Goal: Information Seeking & Learning: Learn about a topic

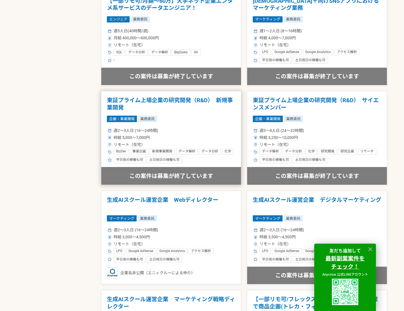
scroll to position [463, 0]
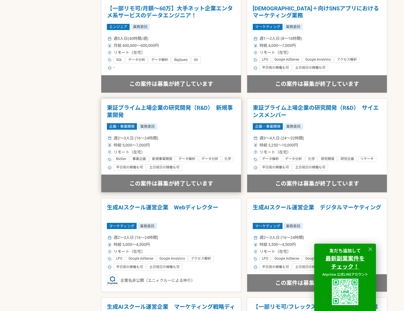
click at [185, 113] on h1 "東証プライム上場企業の研究開発（R&D）　新規事業開発" at bounding box center [171, 111] width 128 height 14
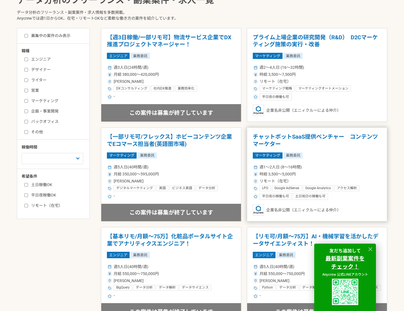
scroll to position [189, 0]
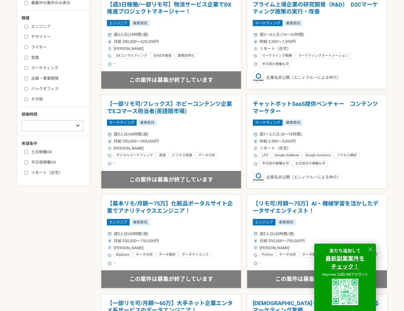
scroll to position [166, 0]
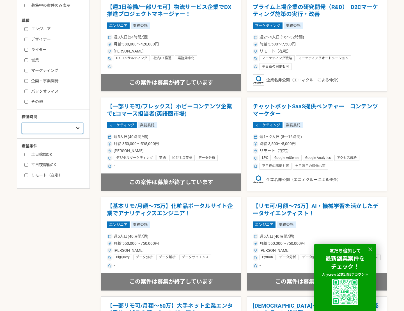
click at [61, 124] on select "週1人日（8時間）以下 週2人日（16時間）以下 週3人日（24時間）以下 週4人日（32時間）以下 週5人日（40時間）以下" at bounding box center [53, 128] width 62 height 11
select select "2"
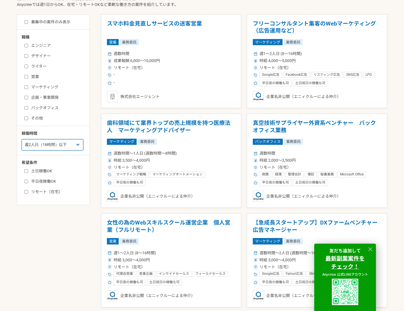
scroll to position [133, 0]
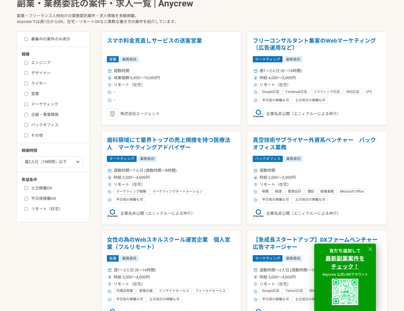
click at [48, 63] on label "エンジニア" at bounding box center [56, 63] width 64 height 6
click at [28, 63] on input "エンジニア" at bounding box center [26, 63] width 4 height 4
checkbox input "true"
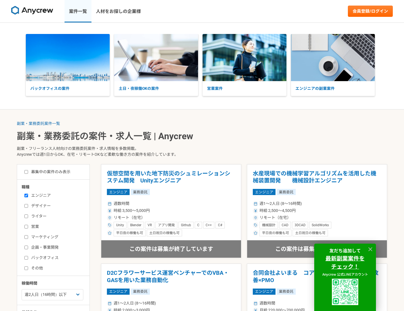
click at [80, 14] on link "案件一覧" at bounding box center [77, 11] width 27 height 22
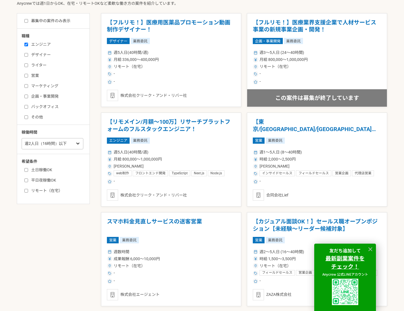
scroll to position [145, 0]
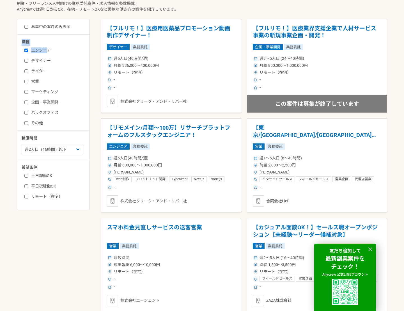
drag, startPoint x: 45, startPoint y: 50, endPoint x: 83, endPoint y: 34, distance: 41.3
click at [83, 34] on div "募集中の案件のみ表示 職種 エンジニア デザイナー ライター 営業 マーケティング 企画・事業開発 バックオフィス その他 稼働時間 週1人日（8時間）以下 …" at bounding box center [53, 114] width 73 height 191
click at [65, 26] on label "募集中の案件のみ表示" at bounding box center [47, 27] width 46 height 6
click at [28, 26] on input "募集中の案件のみ表示" at bounding box center [26, 27] width 4 height 4
checkbox input "true"
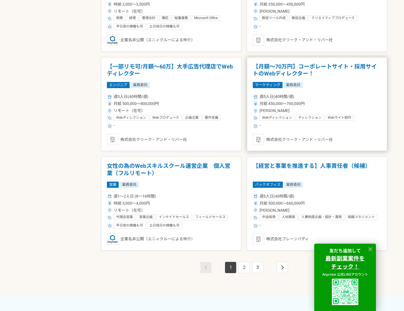
scroll to position [904, 0]
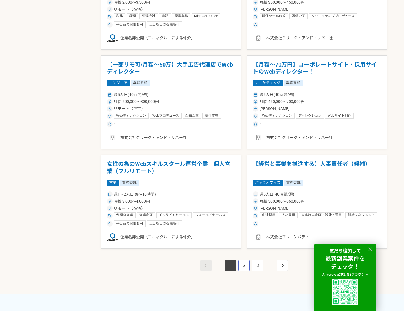
click at [243, 266] on link "2" at bounding box center [243, 265] width 11 height 11
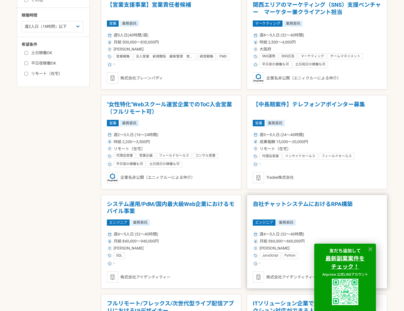
scroll to position [271, 0]
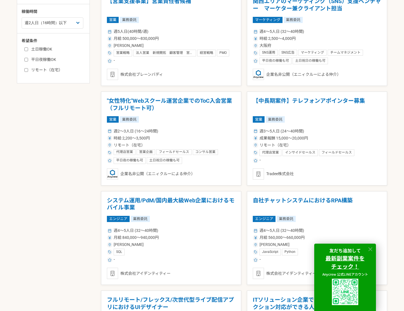
click at [369, 246] on icon at bounding box center [370, 249] width 6 height 6
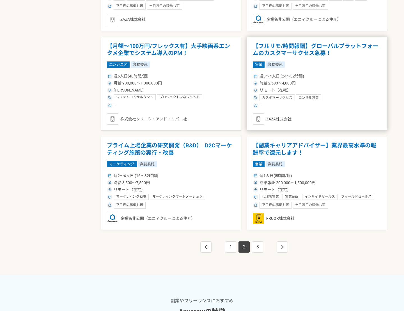
scroll to position [922, 0]
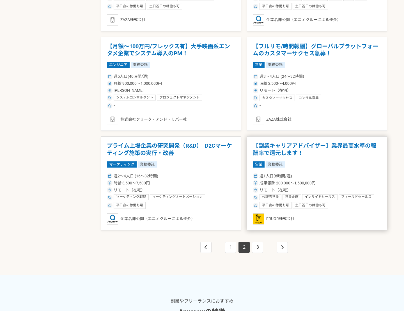
click at [332, 178] on div "週1人日(8時間/週)" at bounding box center [317, 176] width 128 height 6
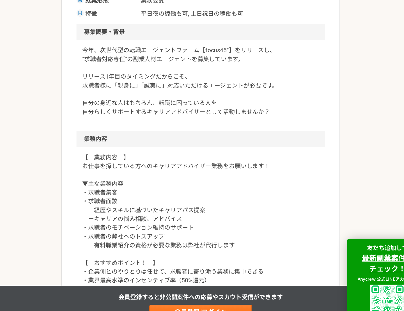
scroll to position [110, 0]
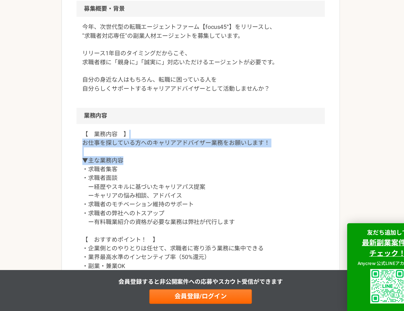
drag, startPoint x: 195, startPoint y: 193, endPoint x: 204, endPoint y: 175, distance: 21.1
click at [204, 175] on p "【　業務内容　】 お仕事を探している方へのキャリアアドバイザー業務をお願いします！ ▼主な業務内容 ・求職者集客 ・求職者面談 ー経歴やスキルに基づいたキャリ…" at bounding box center [201, 232] width 181 height 121
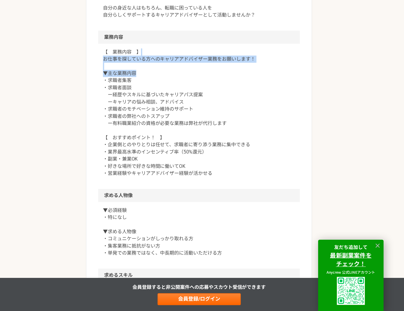
scroll to position [225, 0]
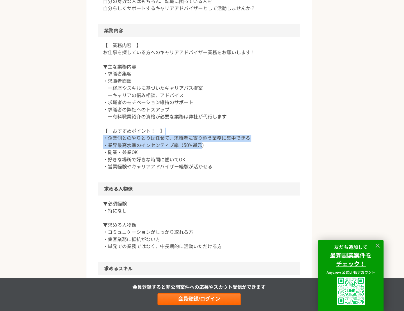
drag, startPoint x: 202, startPoint y: 152, endPoint x: 202, endPoint y: 143, distance: 8.4
click at [202, 143] on p "【　業務内容　】 お仕事を探している方へのキャリアアドバイザー業務をお願いします！ ▼主な業務内容 ・求職者集客 ・求職者面談 ー経歴やスキルに基づいたキャリ…" at bounding box center [201, 117] width 181 height 121
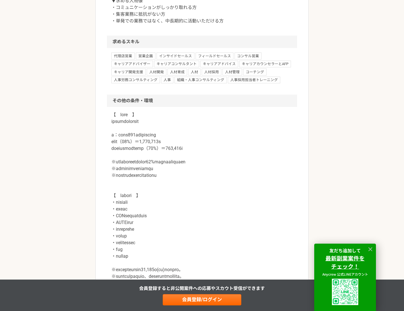
scroll to position [461, 0]
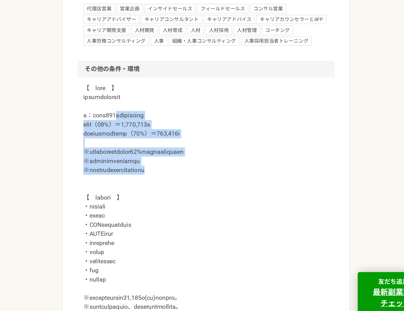
drag, startPoint x: 221, startPoint y: 168, endPoint x: 146, endPoint y: 130, distance: 84.6
click at [146, 130] on p at bounding box center [201, 222] width 181 height 236
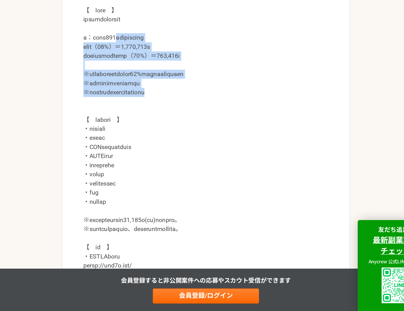
scroll to position [481, 0]
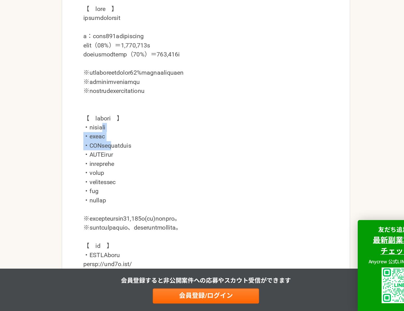
drag, startPoint x: 139, startPoint y: 176, endPoint x: 139, endPoint y: 192, distance: 16.0
click at [139, 191] on p at bounding box center [201, 202] width 181 height 236
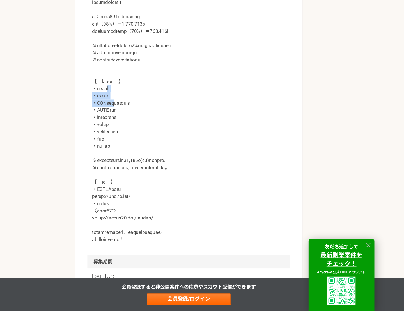
scroll to position [555, 0]
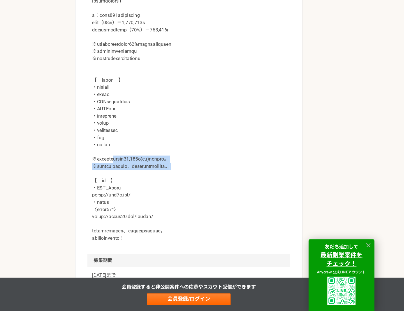
drag, startPoint x: 149, startPoint y: 176, endPoint x: 158, endPoint y: 177, distance: 9.3
click at [157, 179] on p at bounding box center [201, 128] width 181 height 236
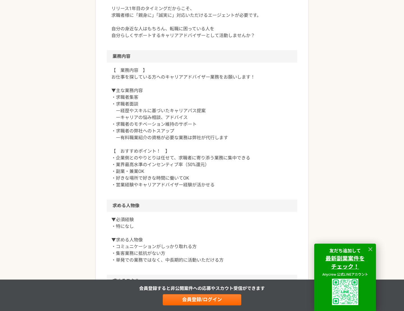
scroll to position [214, 0]
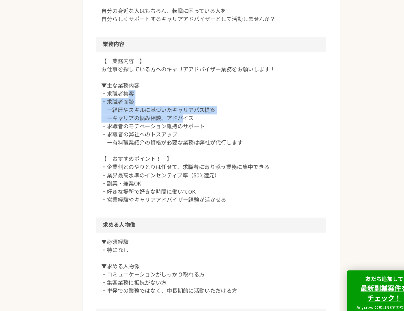
drag, startPoint x: 133, startPoint y: 100, endPoint x: 172, endPoint y: 120, distance: 44.4
click at [174, 117] on p "【　業務内容　】 お仕事を探している方へのキャリアアドバイザー業務をお願いします！ ▼主な業務内容 ・求職者集客 ・求職者面談 ー経歴やスキルに基づいたキャリ…" at bounding box center [201, 128] width 181 height 121
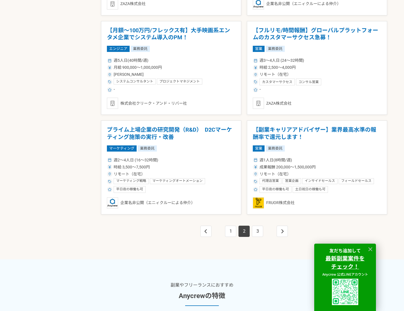
scroll to position [978, 0]
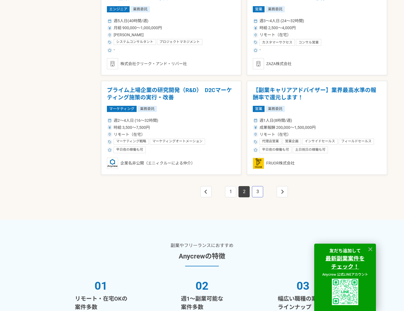
click at [255, 192] on link "3" at bounding box center [257, 191] width 11 height 11
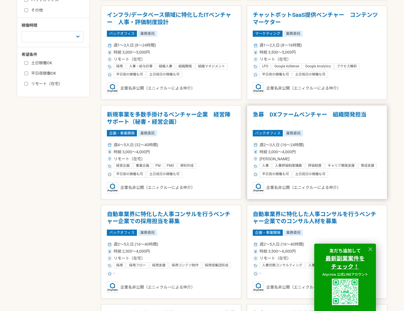
scroll to position [280, 0]
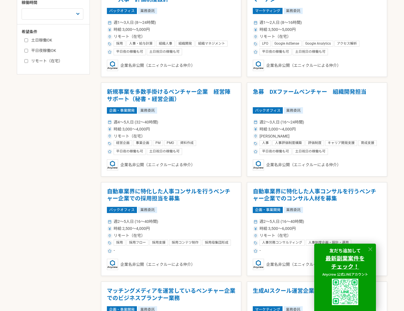
click at [371, 249] on icon at bounding box center [370, 249] width 6 height 6
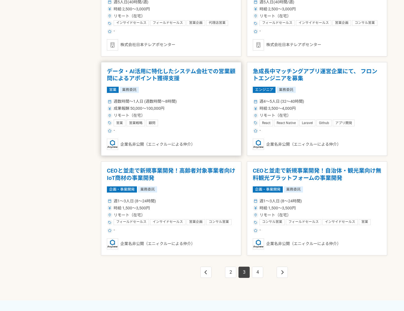
scroll to position [903, 0]
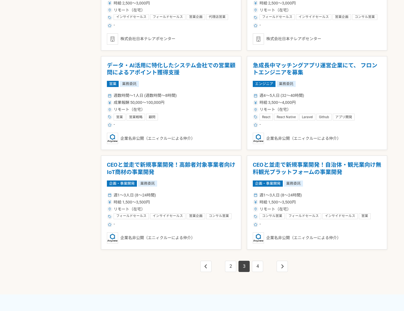
click at [250, 267] on li "3" at bounding box center [243, 265] width 13 height 11
click at [249, 262] on link "3" at bounding box center [243, 265] width 11 height 11
click at [256, 262] on link "4" at bounding box center [257, 265] width 11 height 11
